Goal: Task Accomplishment & Management: Manage account settings

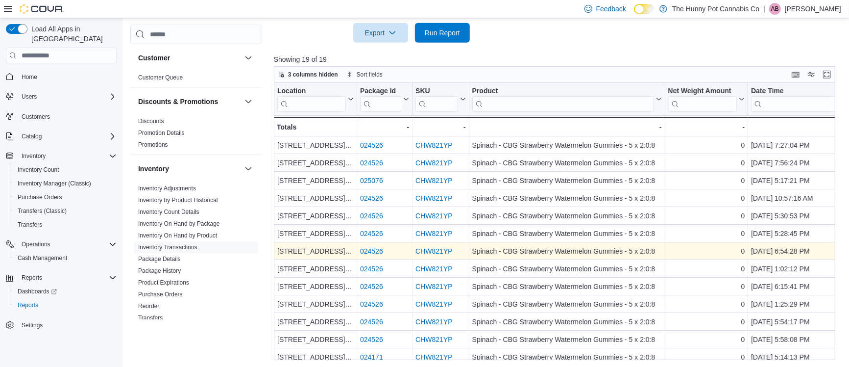
click at [434, 247] on link "CHW821YP" at bounding box center [434, 251] width 37 height 8
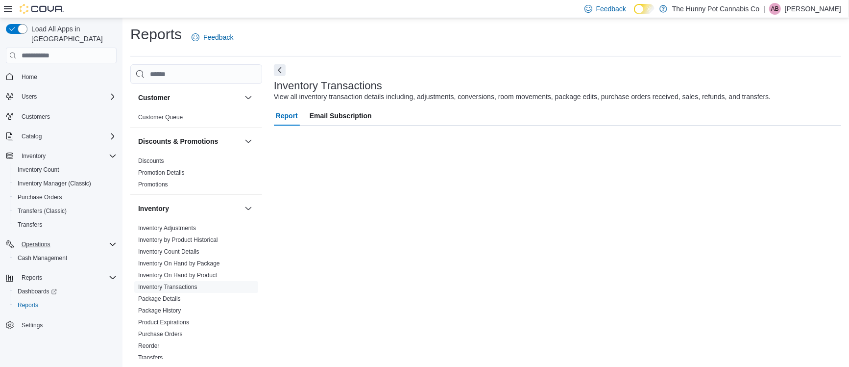
scroll to position [1, 0]
click at [42, 254] on span "Cash Management" at bounding box center [42, 258] width 49 height 8
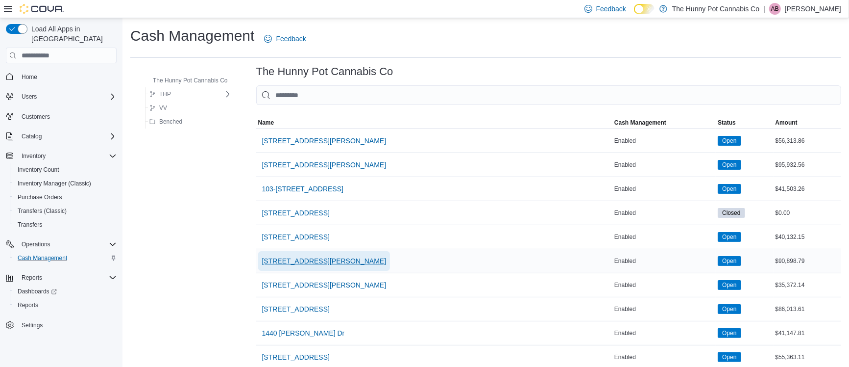
click at [286, 259] on span "121 Clarence Street" at bounding box center [324, 261] width 124 height 10
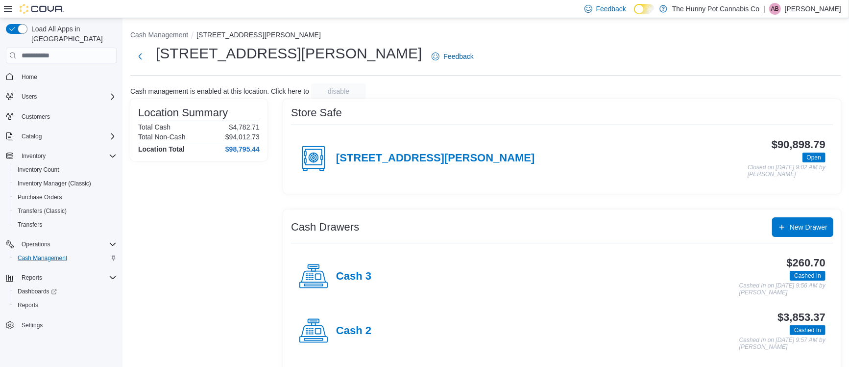
click at [393, 150] on div "121 Clarence Street" at bounding box center [417, 158] width 236 height 29
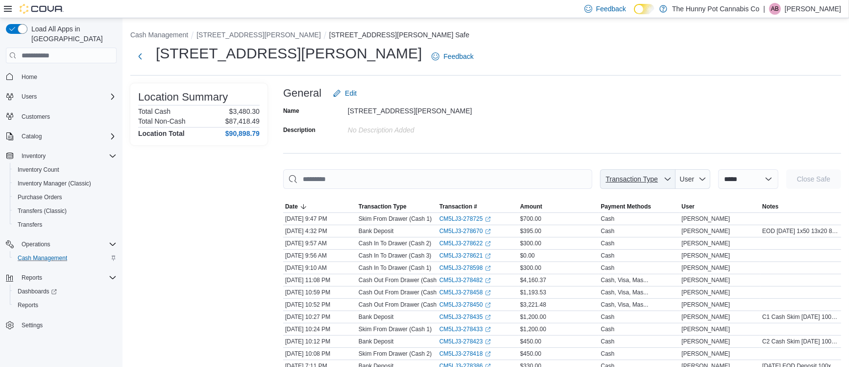
click at [642, 183] on span "Transaction Type" at bounding box center [638, 179] width 68 height 20
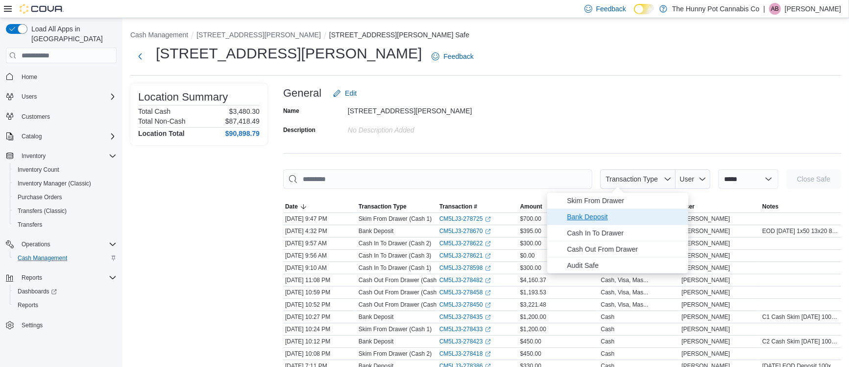
click at [601, 218] on span "Bank Deposit" at bounding box center [625, 217] width 116 height 12
type input "**********"
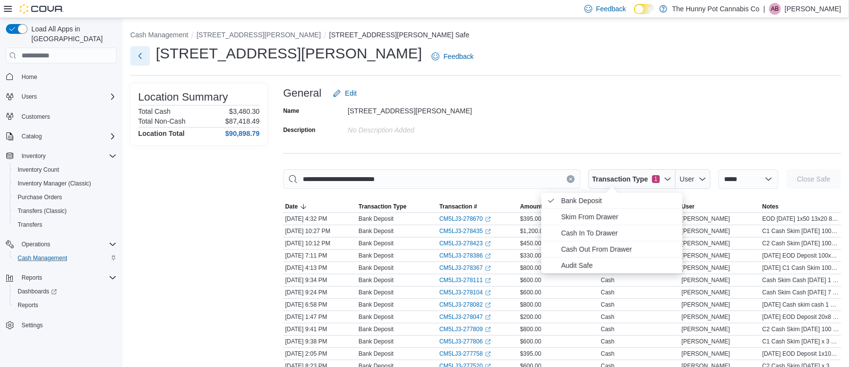
click at [138, 59] on button "Next" at bounding box center [140, 56] width 20 height 20
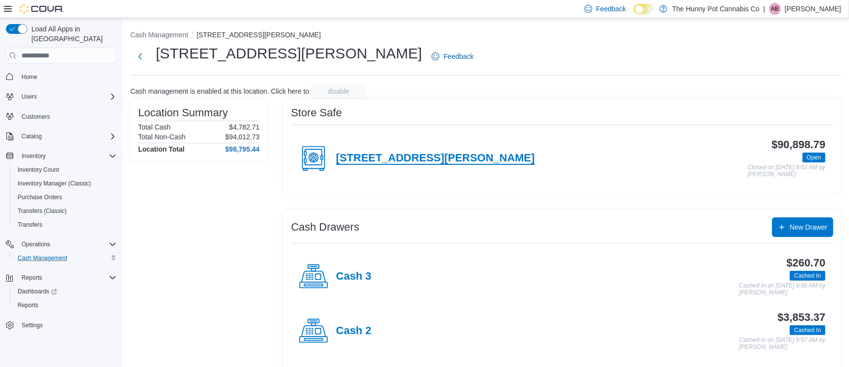
click at [428, 155] on h4 "121 Clarence Street" at bounding box center [435, 158] width 199 height 13
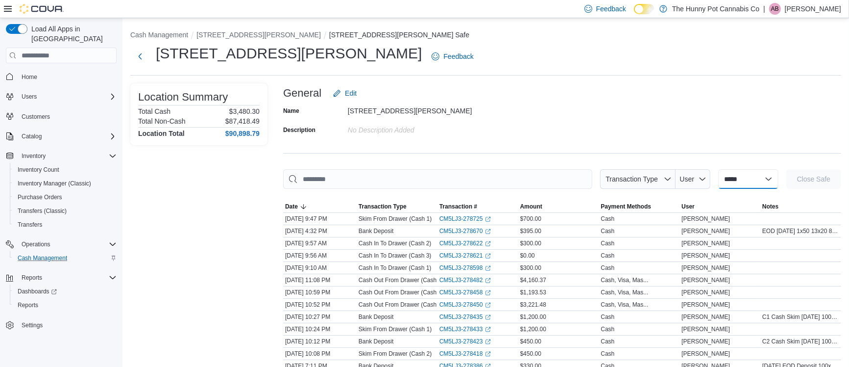
click at [742, 178] on select "**********" at bounding box center [748, 179] width 60 height 20
select select "**********"
click at [718, 169] on select "**********" at bounding box center [748, 179] width 60 height 20
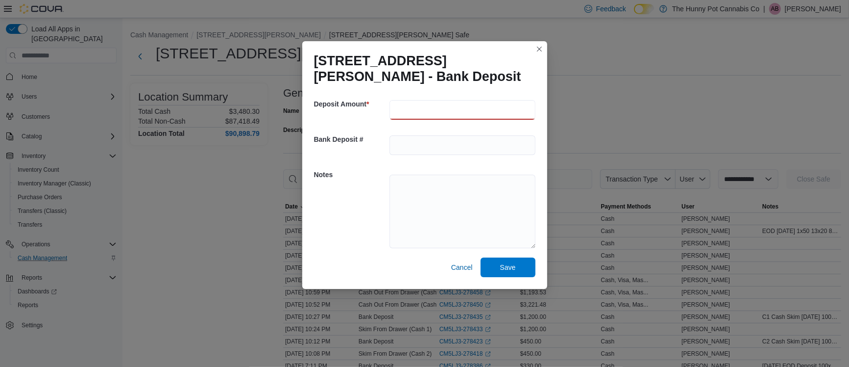
click at [457, 103] on input "number" at bounding box center [463, 110] width 146 height 20
type input "***"
click at [431, 180] on textarea at bounding box center [463, 210] width 146 height 73
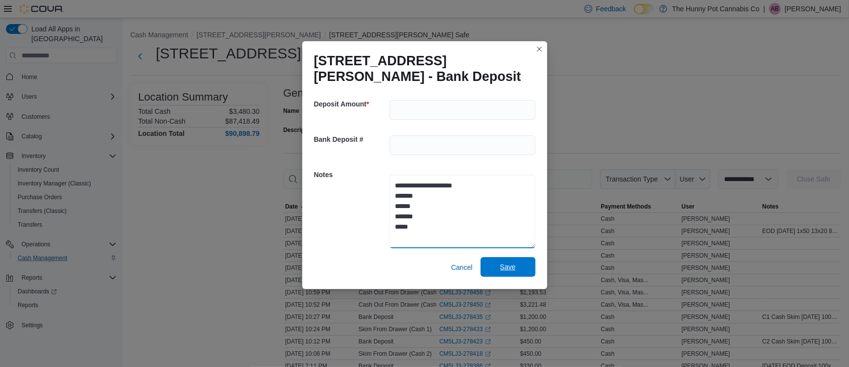
type textarea "**********"
click at [509, 269] on span "Save" at bounding box center [508, 267] width 16 height 10
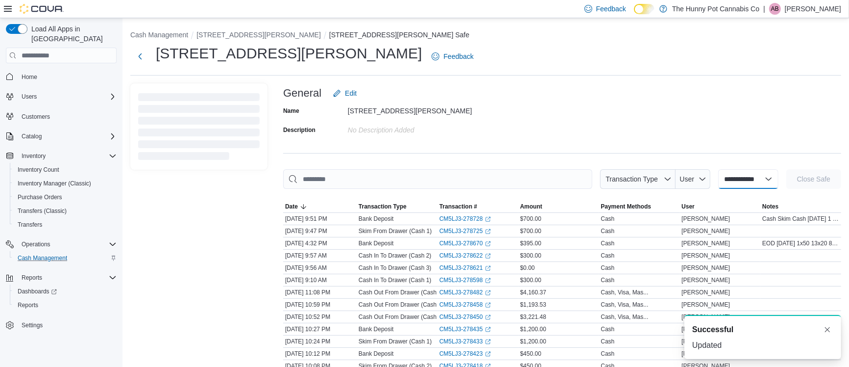
select select
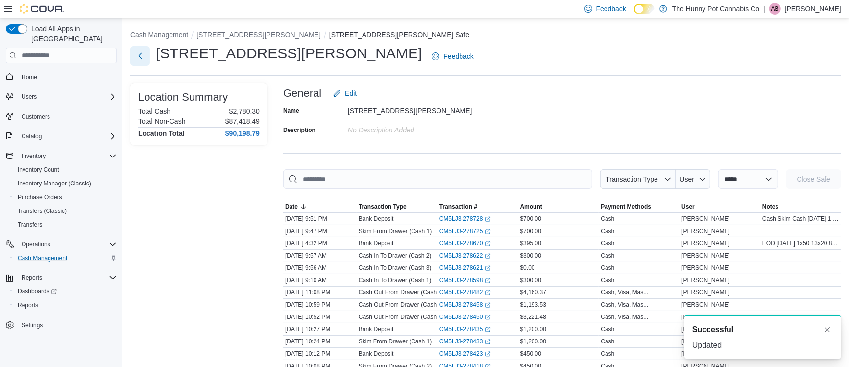
click at [144, 59] on button "Next" at bounding box center [140, 56] width 20 height 20
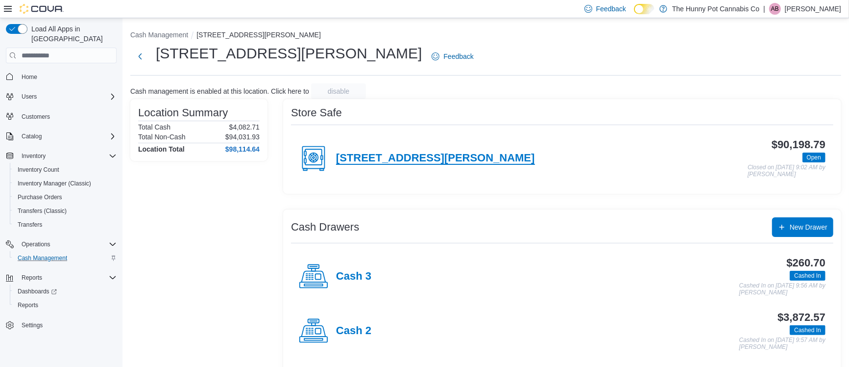
click at [343, 161] on h4 "121 Clarence Street" at bounding box center [435, 158] width 199 height 13
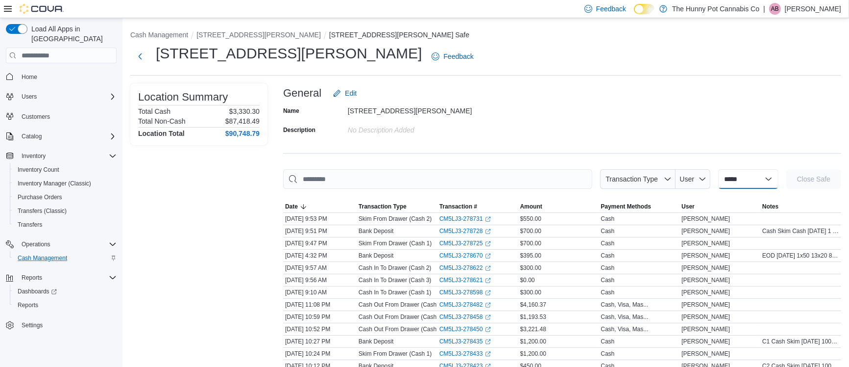
click at [738, 181] on select "**********" at bounding box center [748, 179] width 60 height 20
select select "**********"
click at [718, 169] on select "**********" at bounding box center [748, 179] width 60 height 20
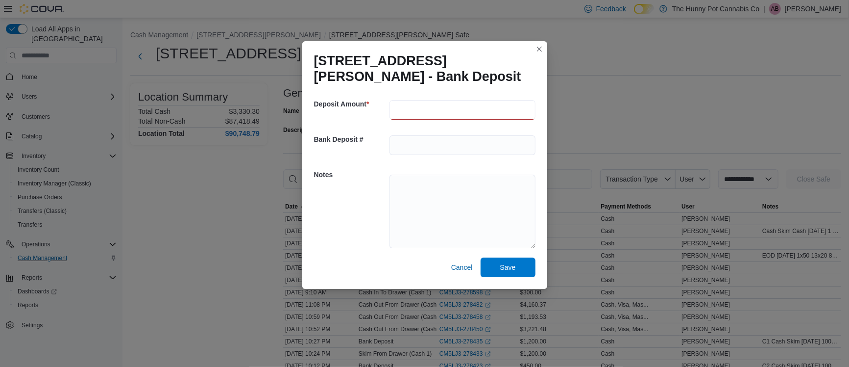
click at [473, 107] on input "number" at bounding box center [463, 110] width 146 height 20
type input "***"
click at [428, 182] on textarea at bounding box center [463, 210] width 146 height 73
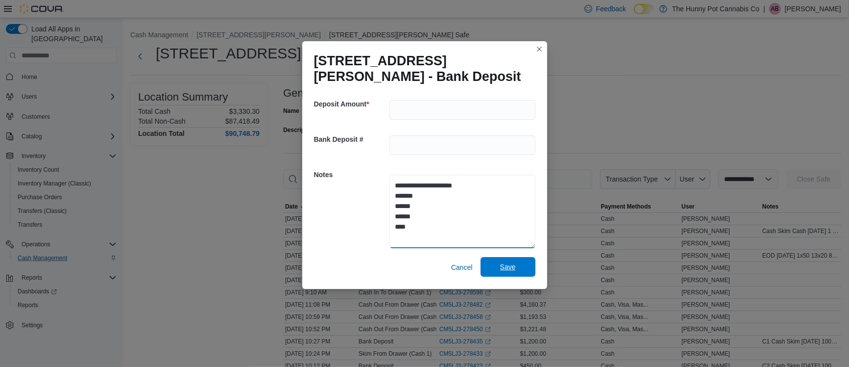
type textarea "**********"
click at [517, 270] on span "Save" at bounding box center [508, 267] width 43 height 20
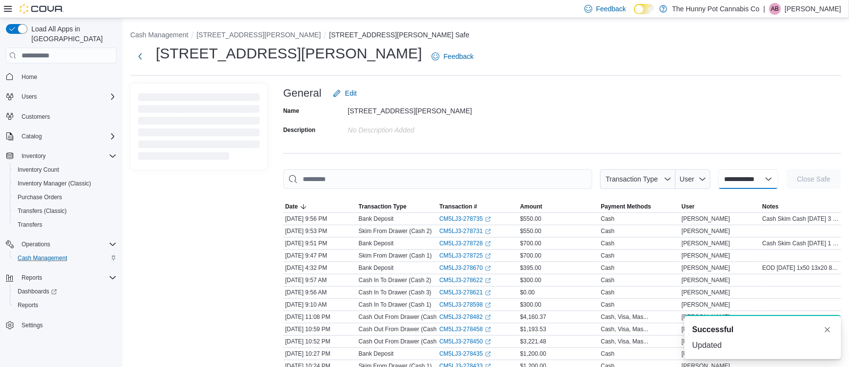
select select
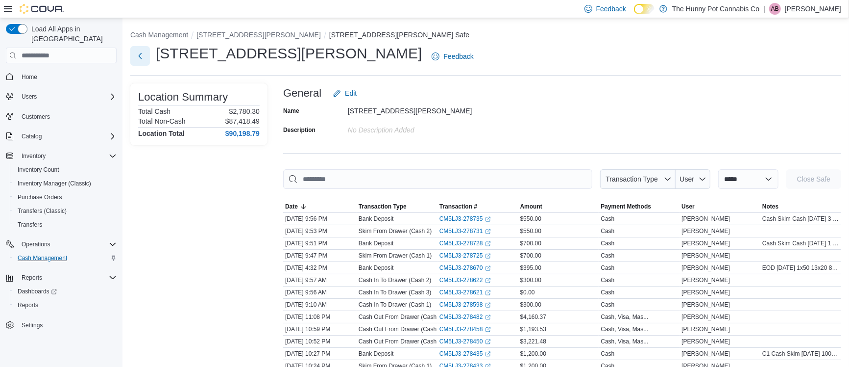
click at [139, 60] on button "Next" at bounding box center [140, 56] width 20 height 20
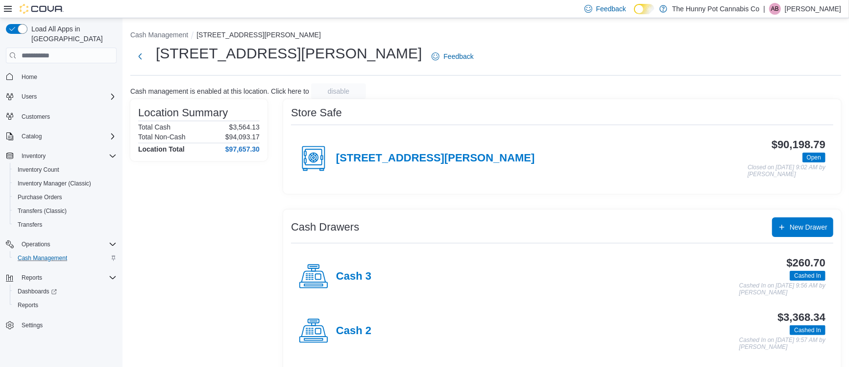
scroll to position [62, 0]
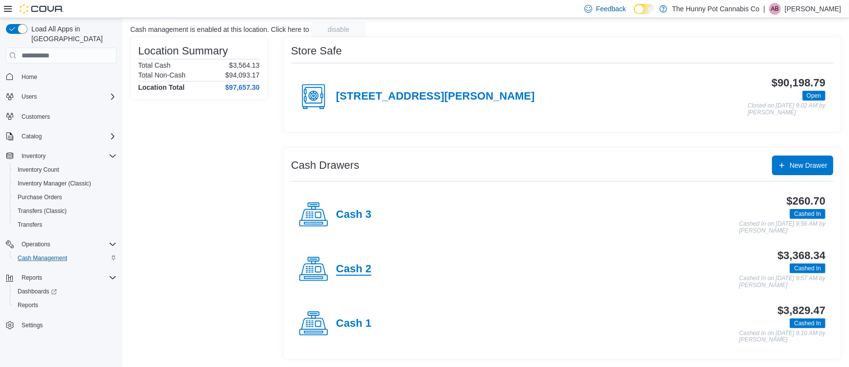
click at [361, 270] on h4 "Cash 2" at bounding box center [353, 269] width 35 height 13
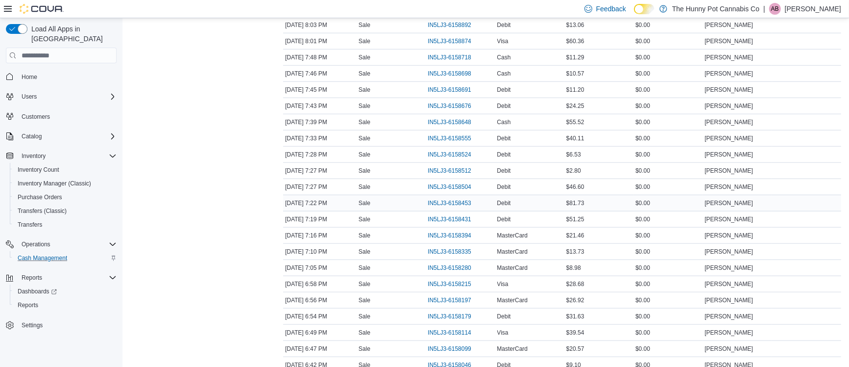
scroll to position [583, 0]
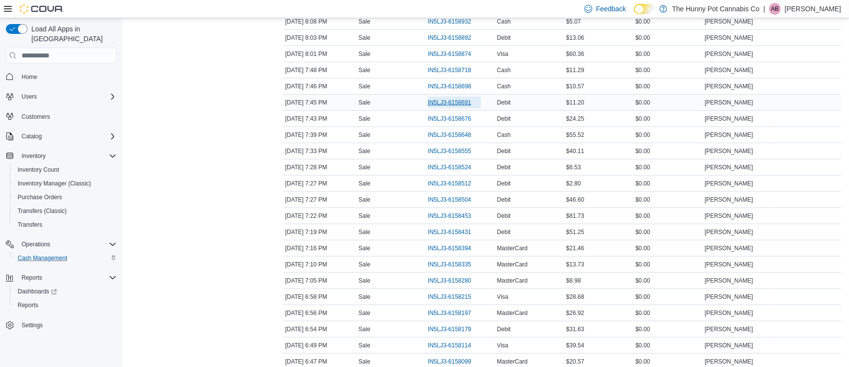
click at [447, 106] on span "IN5LJ3-6158691" at bounding box center [450, 102] width 44 height 8
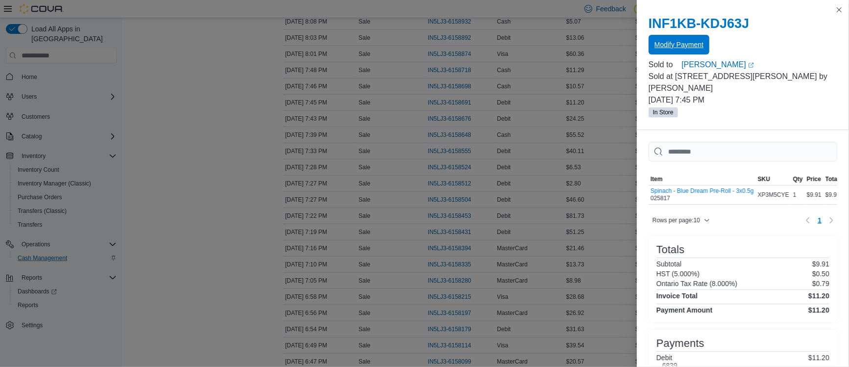
click at [665, 41] on span "Modify Payment" at bounding box center [679, 45] width 49 height 10
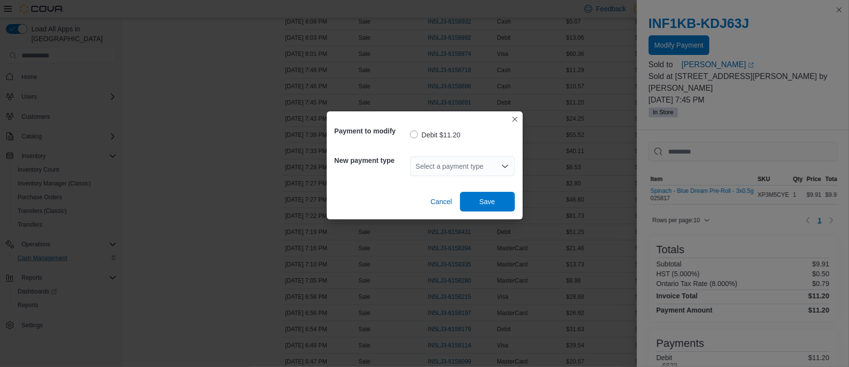
click at [463, 164] on div "Select a payment type" at bounding box center [462, 166] width 105 height 20
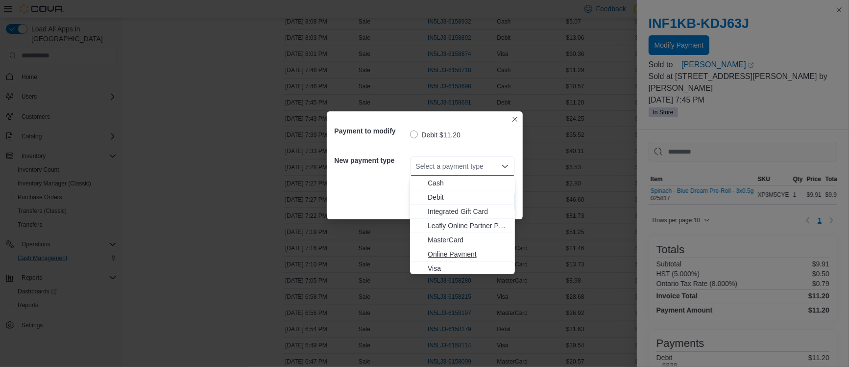
click at [444, 255] on span "Online Payment" at bounding box center [468, 254] width 81 height 10
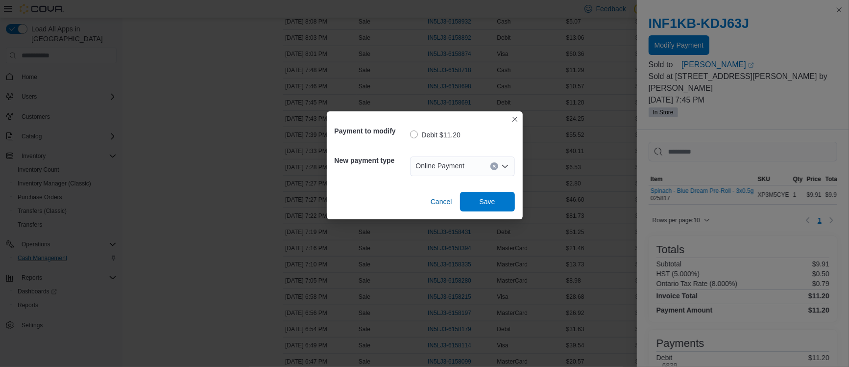
click at [444, 255] on div "Payment to modify Debit $11.20 New payment type Online Payment Combo box. Selec…" at bounding box center [424, 183] width 849 height 367
click at [439, 158] on div "Online Payment" at bounding box center [462, 166] width 105 height 20
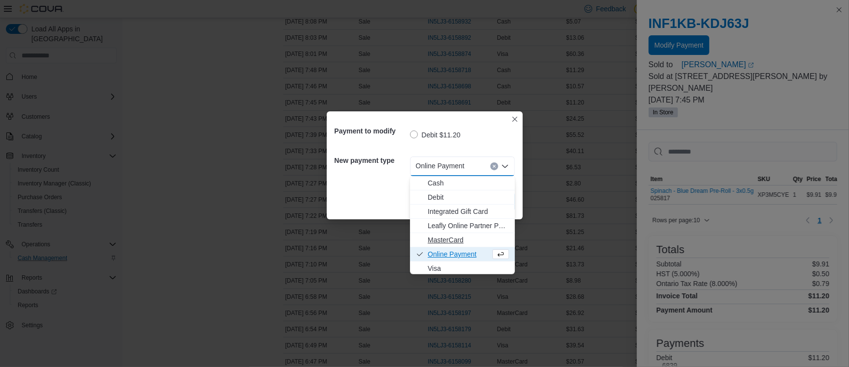
click at [447, 242] on span "MasterCard" at bounding box center [468, 240] width 81 height 10
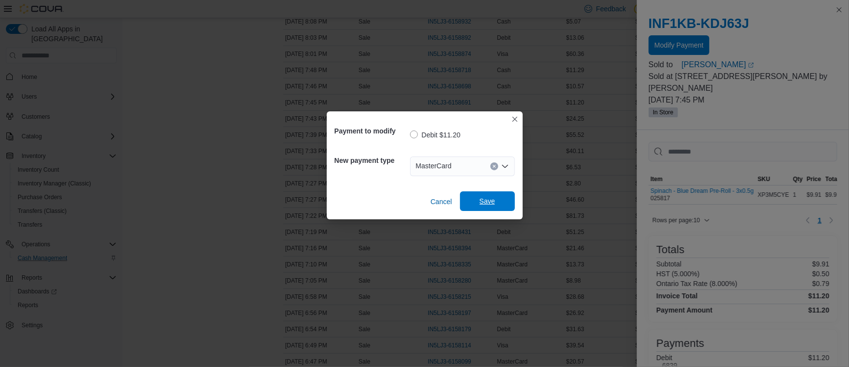
click at [487, 202] on span "Save" at bounding box center [488, 201] width 16 height 10
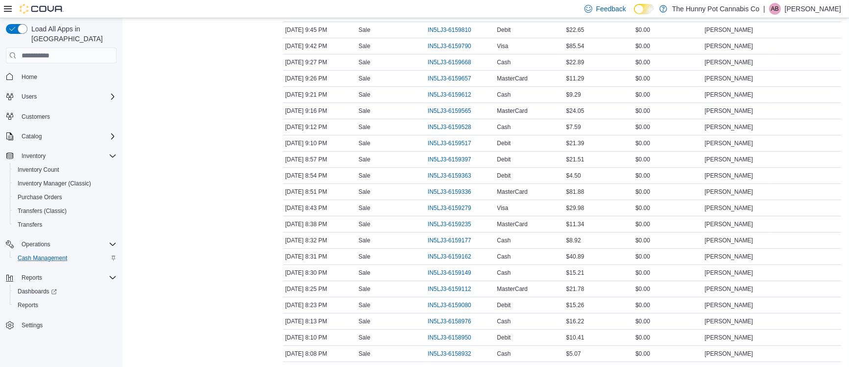
scroll to position [247, 0]
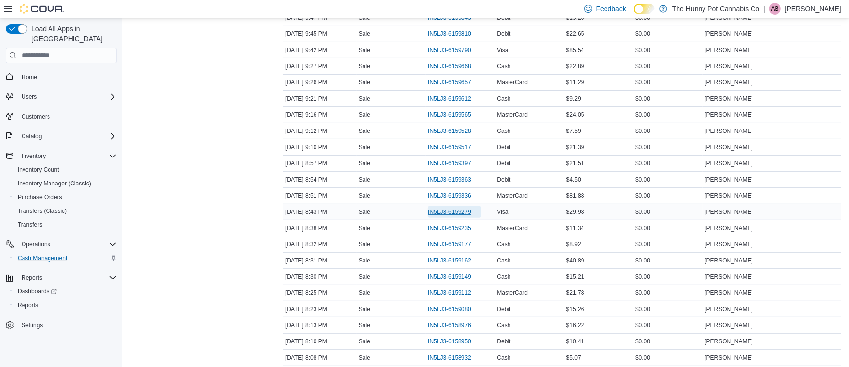
click at [462, 216] on span "IN5LJ3-6159279" at bounding box center [450, 212] width 44 height 8
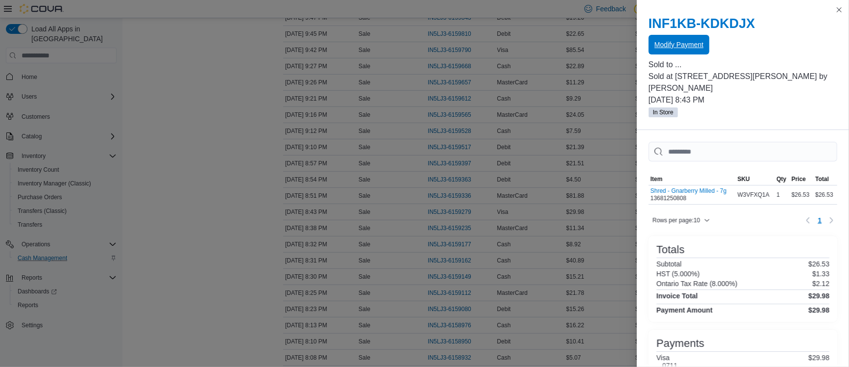
click at [683, 49] on span "Modify Payment" at bounding box center [679, 45] width 49 height 10
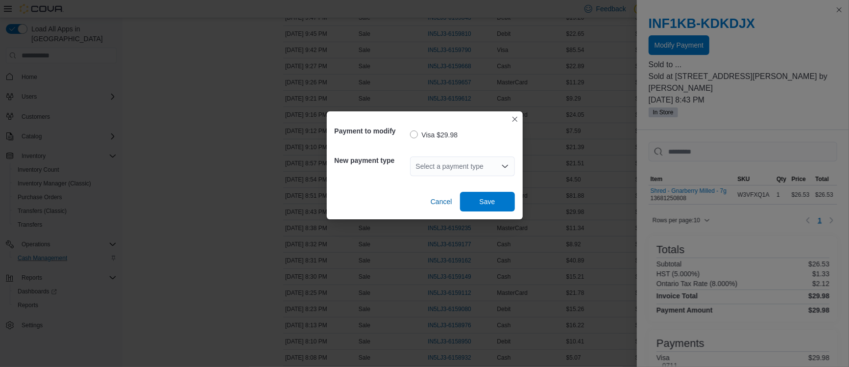
click at [417, 174] on div "Select a payment type" at bounding box center [462, 166] width 105 height 20
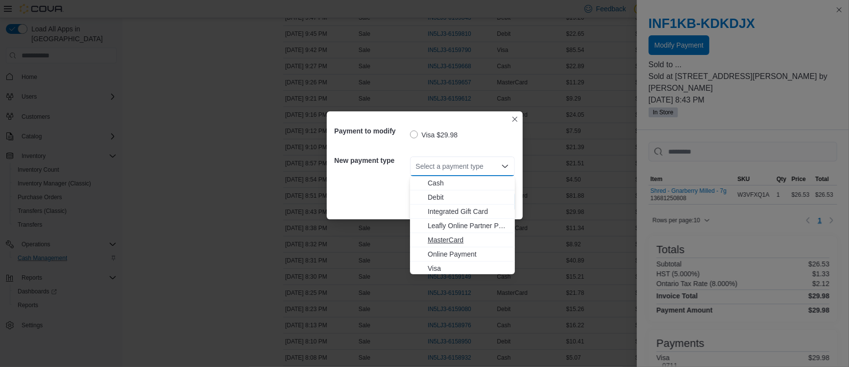
click at [441, 243] on span "MasterCard" at bounding box center [468, 240] width 81 height 10
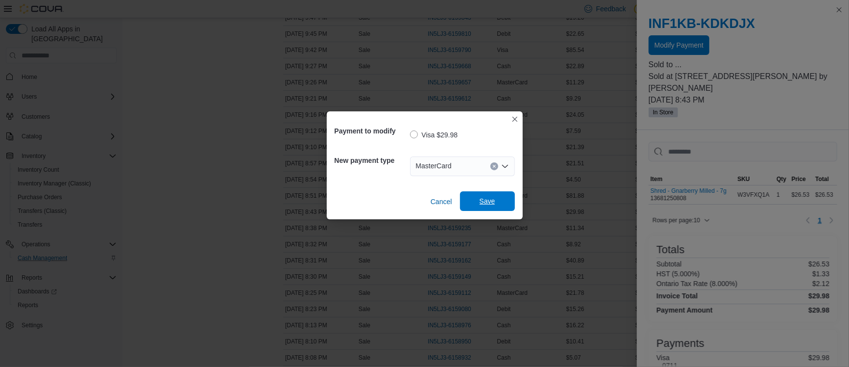
click at [479, 206] on span "Save" at bounding box center [487, 201] width 43 height 20
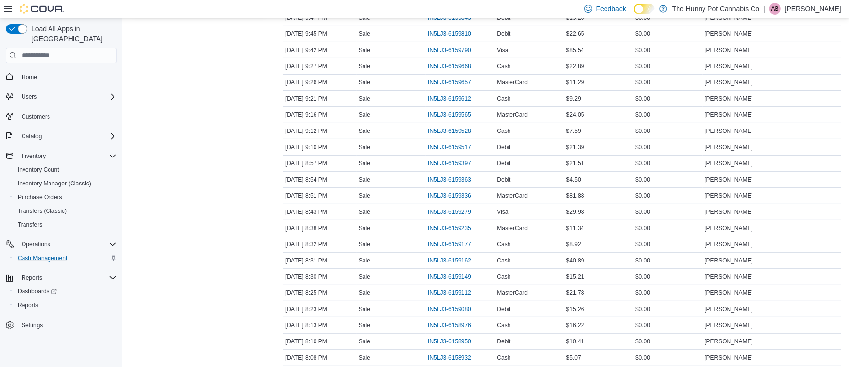
scroll to position [0, 0]
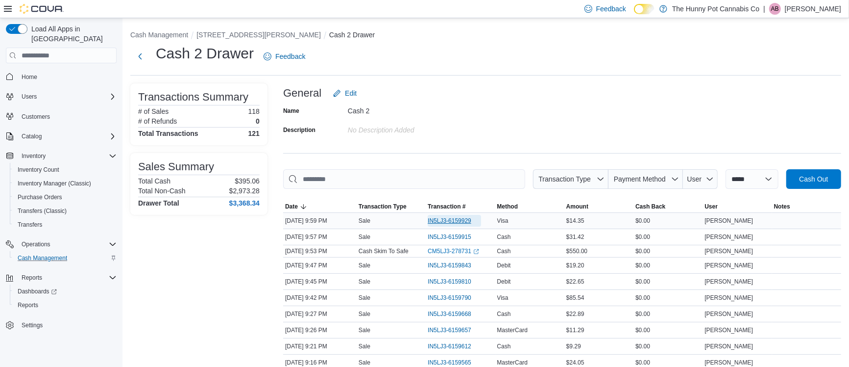
click at [458, 218] on span "IN5LJ3-6159929" at bounding box center [450, 221] width 44 height 8
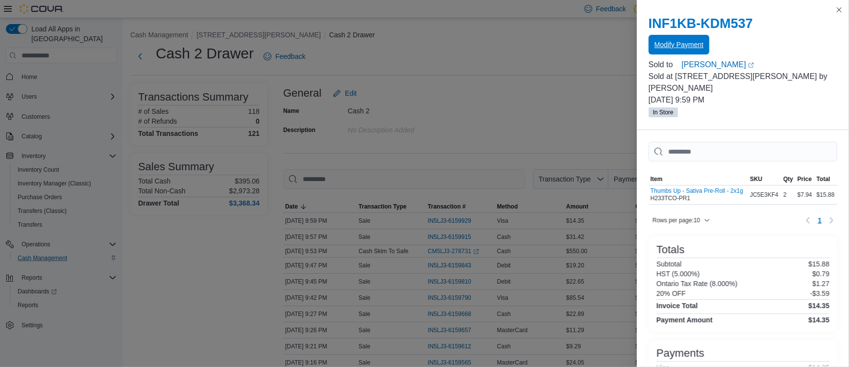
click at [701, 46] on span "Modify Payment" at bounding box center [679, 45] width 49 height 10
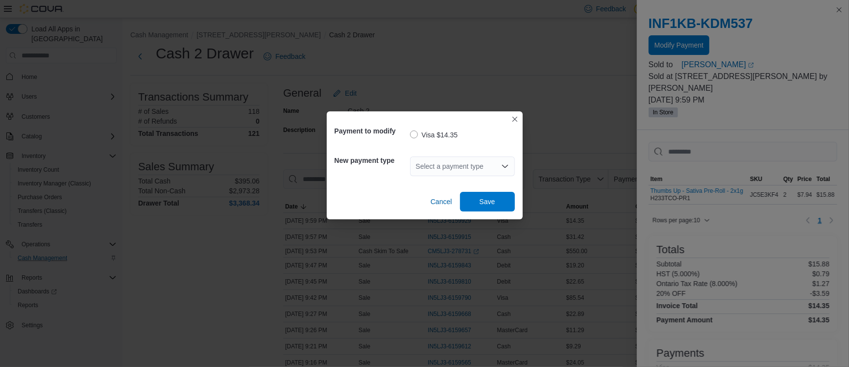
click at [418, 164] on div "Select a payment type" at bounding box center [462, 166] width 105 height 20
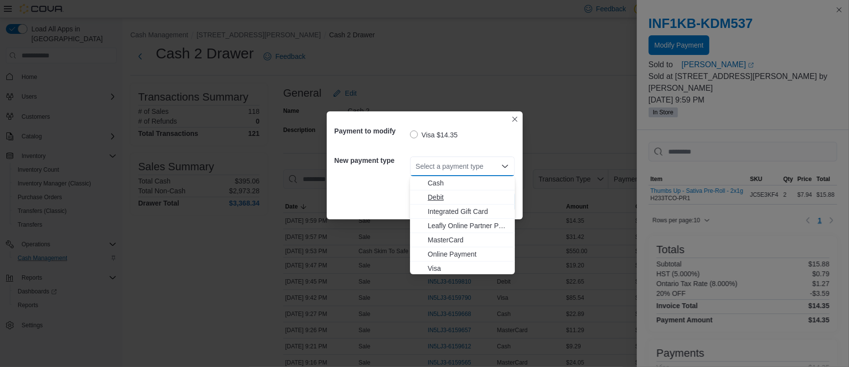
click at [430, 198] on span "Debit" at bounding box center [468, 197] width 81 height 10
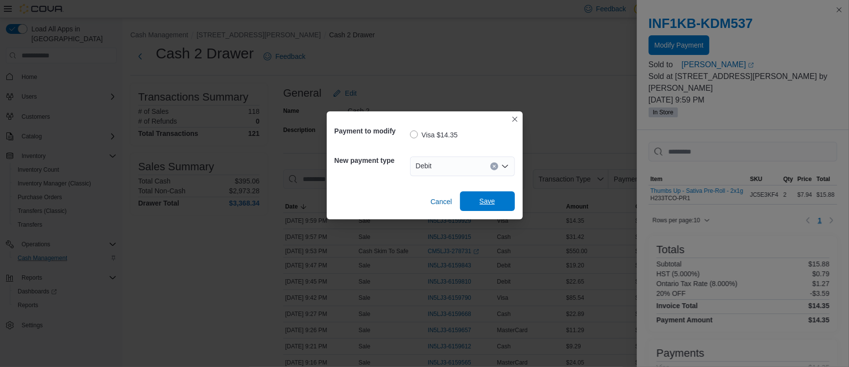
click at [497, 196] on span "Save" at bounding box center [487, 201] width 43 height 20
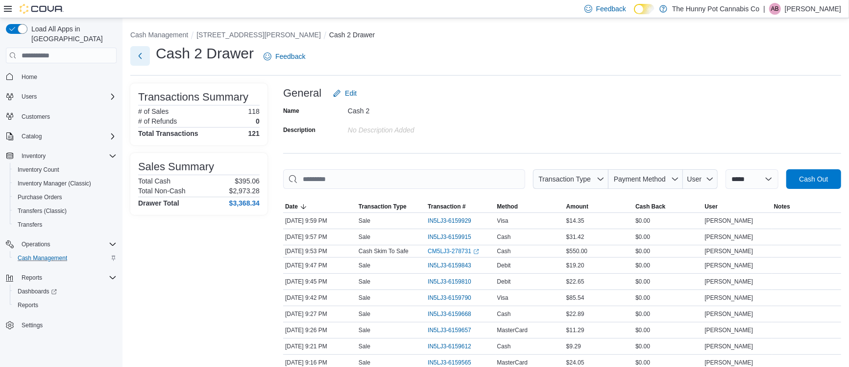
click at [138, 54] on button "Next" at bounding box center [140, 56] width 20 height 20
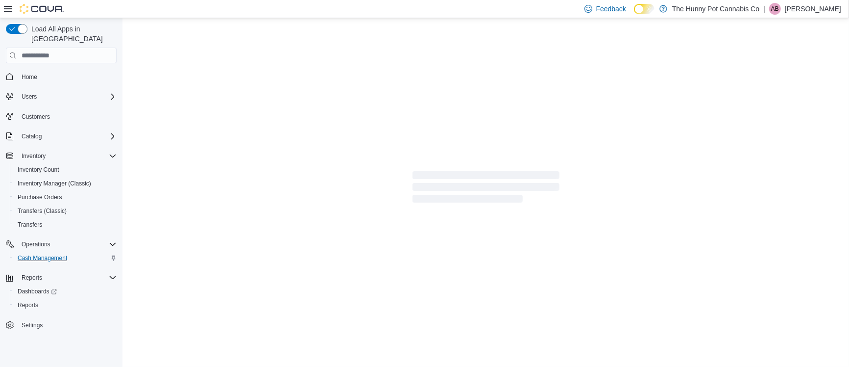
click at [281, 173] on div at bounding box center [485, 188] width 727 height 340
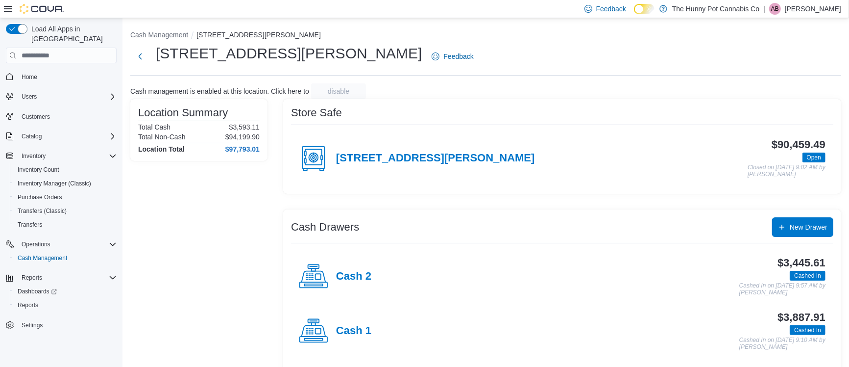
click at [318, 322] on icon at bounding box center [313, 330] width 29 height 29
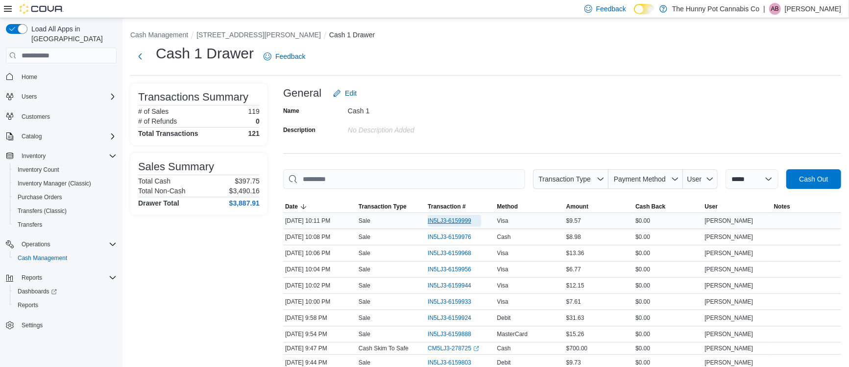
click at [453, 216] on span "IN5LJ3-6159999" at bounding box center [454, 221] width 53 height 12
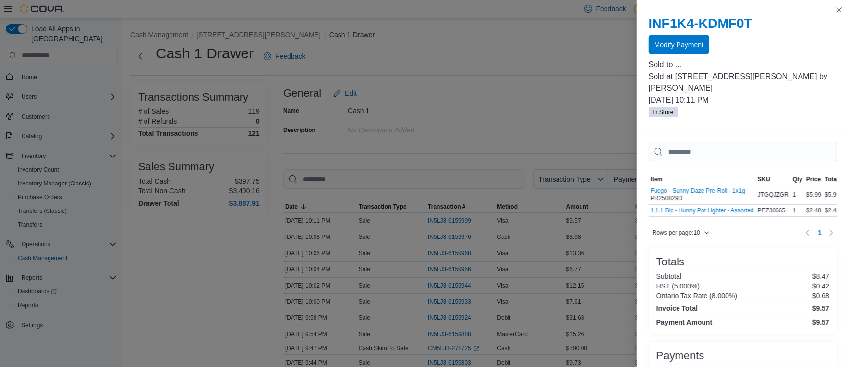
click at [676, 43] on span "Modify Payment" at bounding box center [679, 45] width 49 height 10
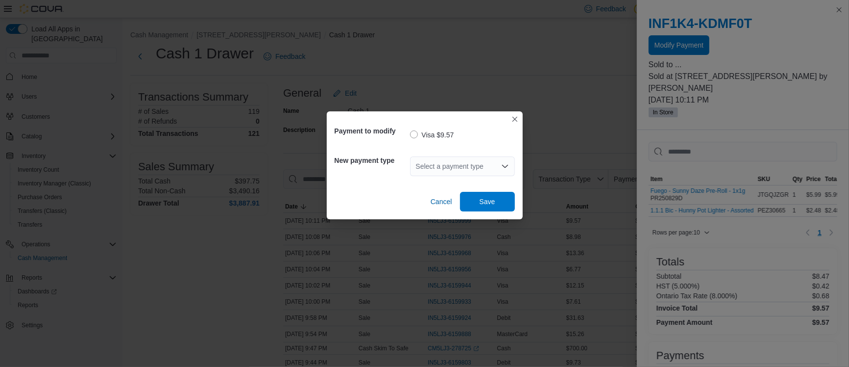
click at [449, 168] on div "Select a payment type" at bounding box center [462, 166] width 105 height 20
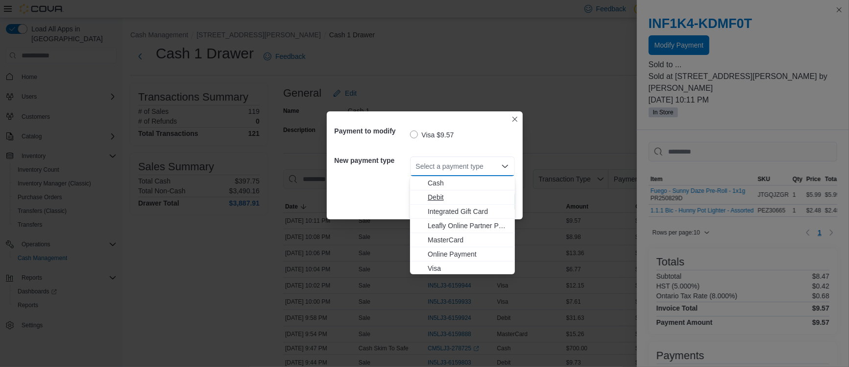
click at [441, 196] on span "Debit" at bounding box center [468, 197] width 81 height 10
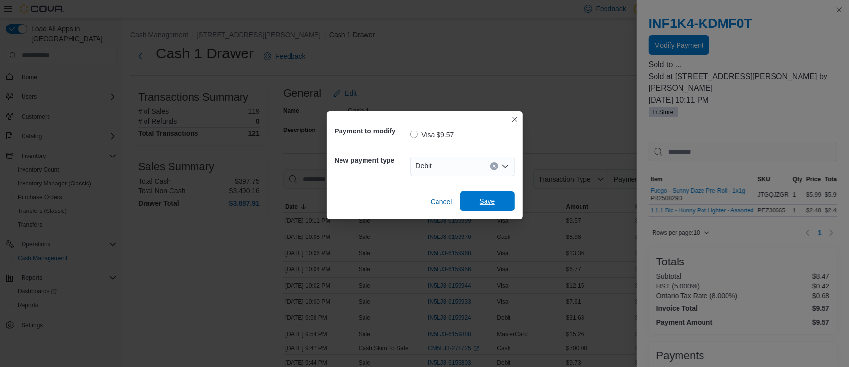
click at [480, 197] on span "Save" at bounding box center [488, 201] width 16 height 10
